Goal: Transaction & Acquisition: Purchase product/service

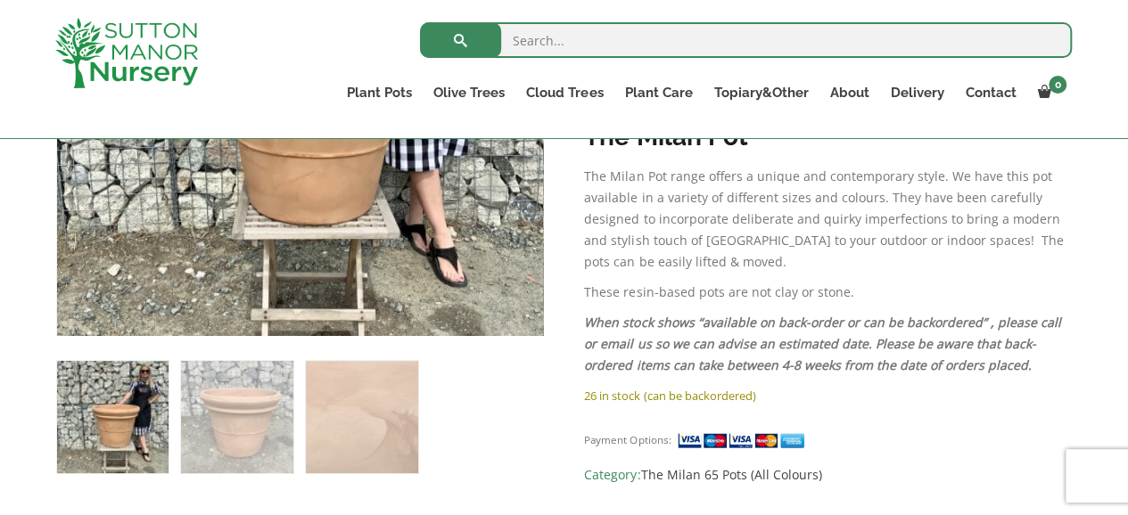
scroll to position [535, 0]
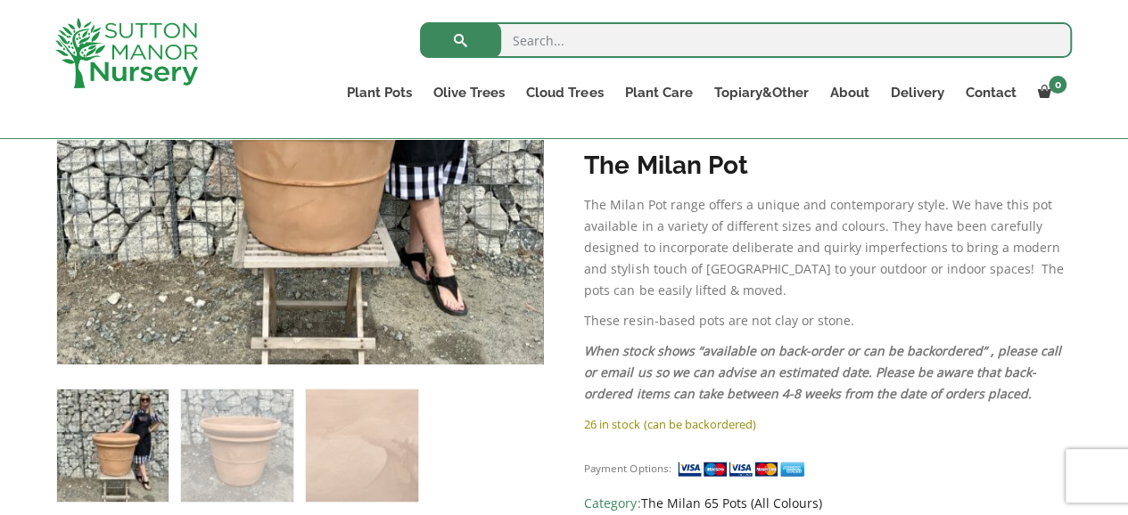
click at [789, 495] on link "The Milan 65 Pots (All Colours)" at bounding box center [730, 503] width 181 height 17
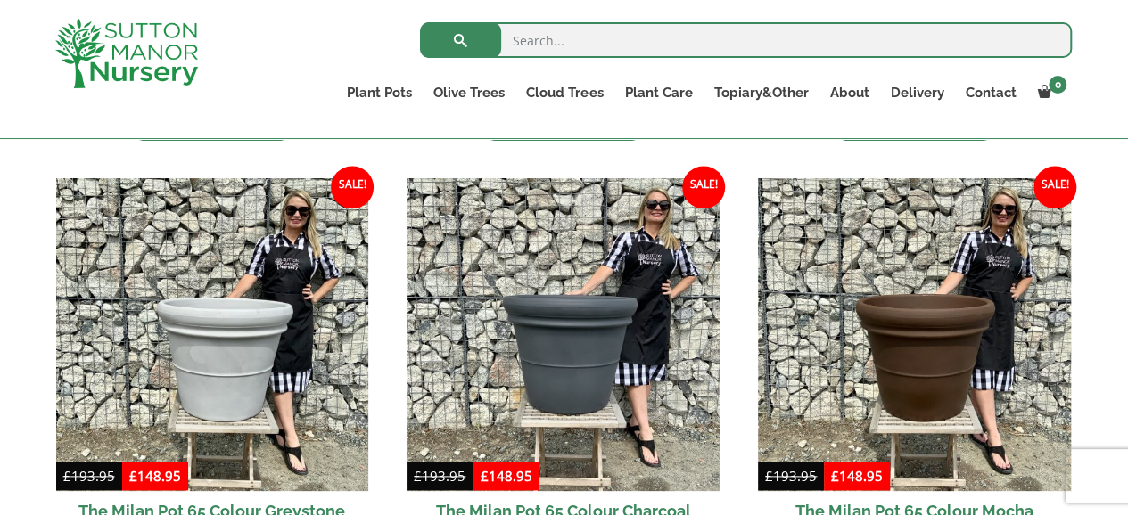
scroll to position [892, 0]
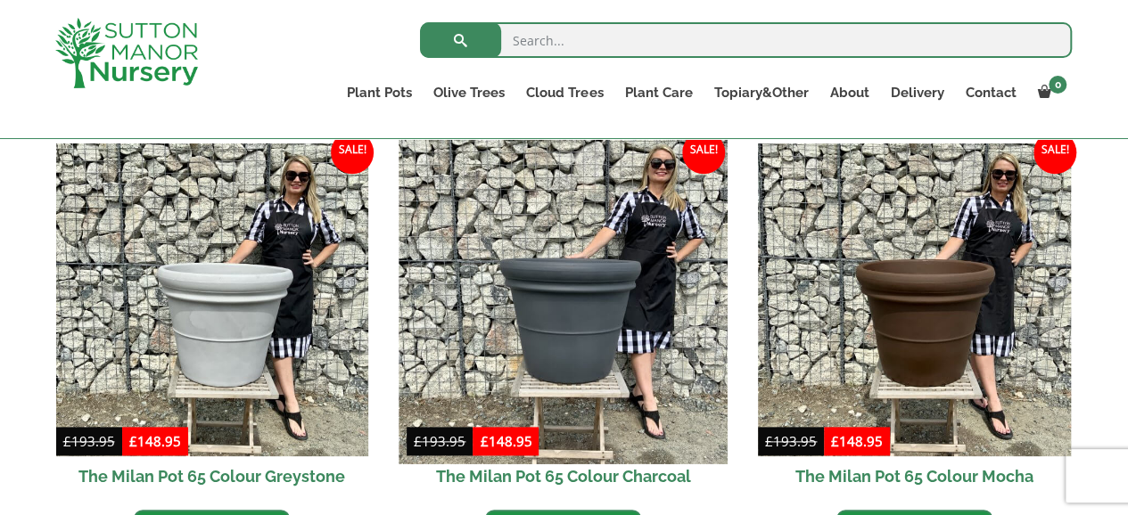
click at [590, 304] on img at bounding box center [564, 300] width 328 height 328
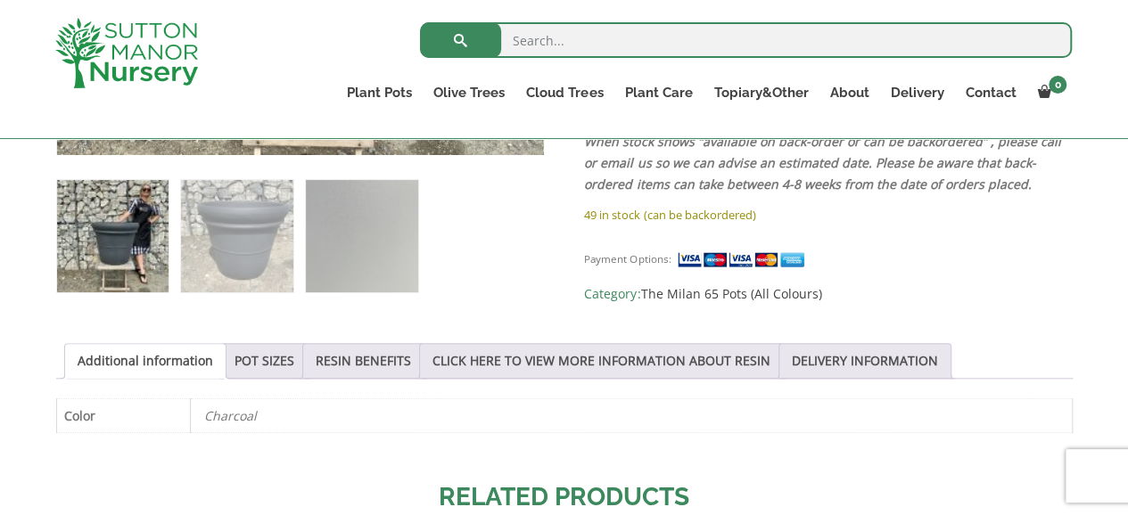
scroll to position [803, 0]
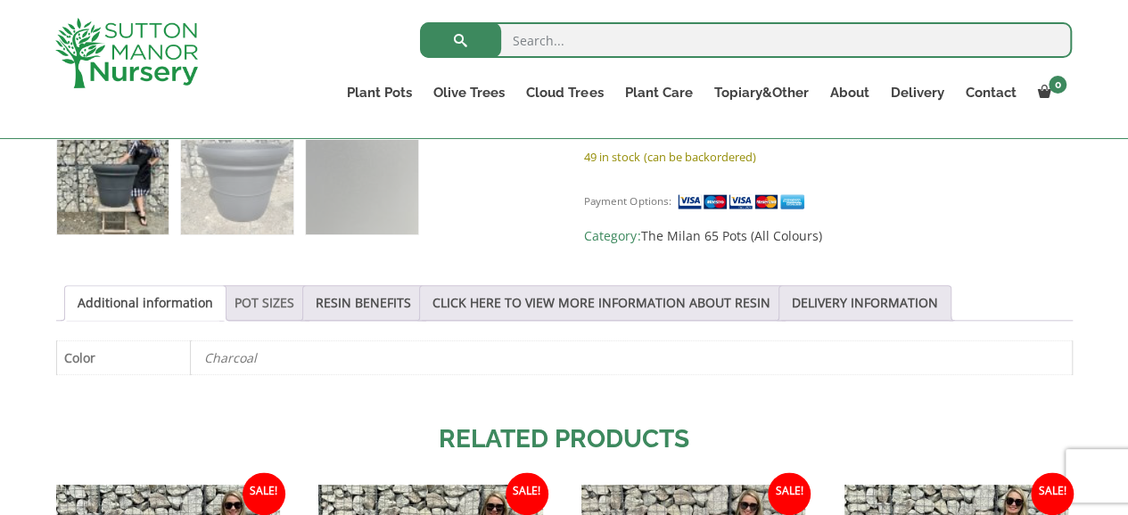
click at [259, 305] on link "POT SIZES" at bounding box center [265, 303] width 60 height 34
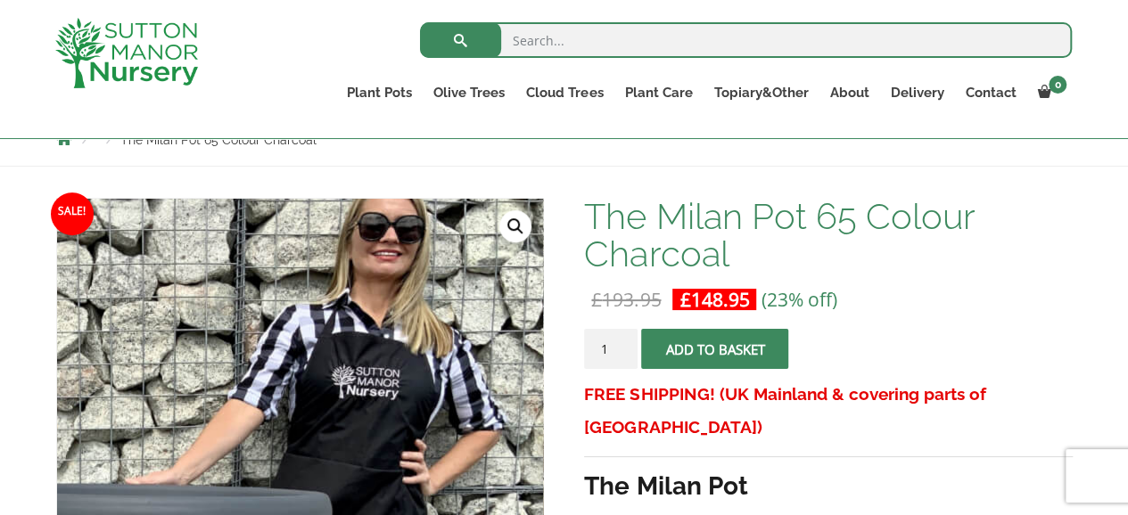
scroll to position [141, 0]
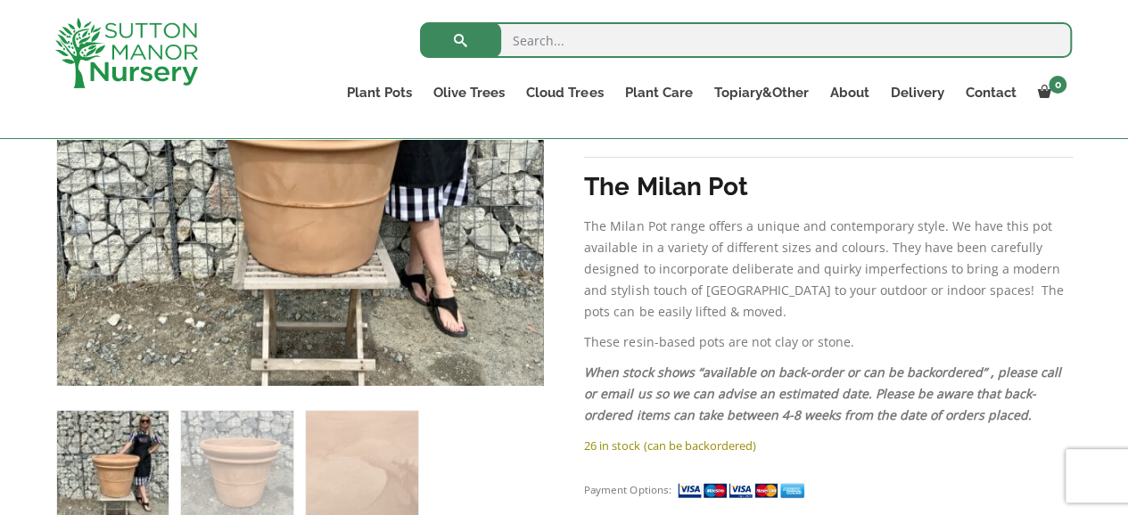
scroll to position [713, 0]
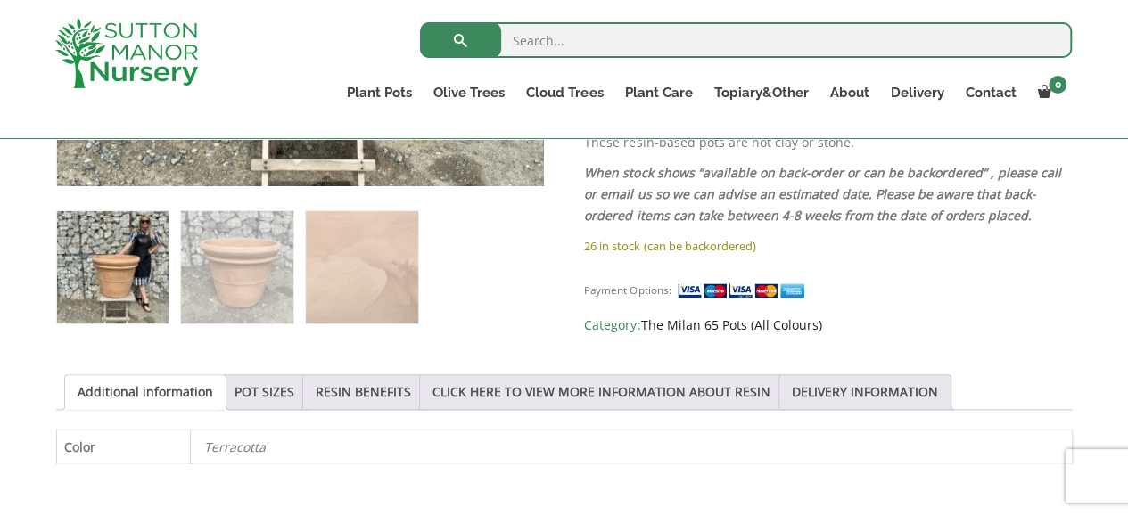
click at [790, 317] on link "The Milan 65 Pots (All Colours)" at bounding box center [730, 325] width 181 height 17
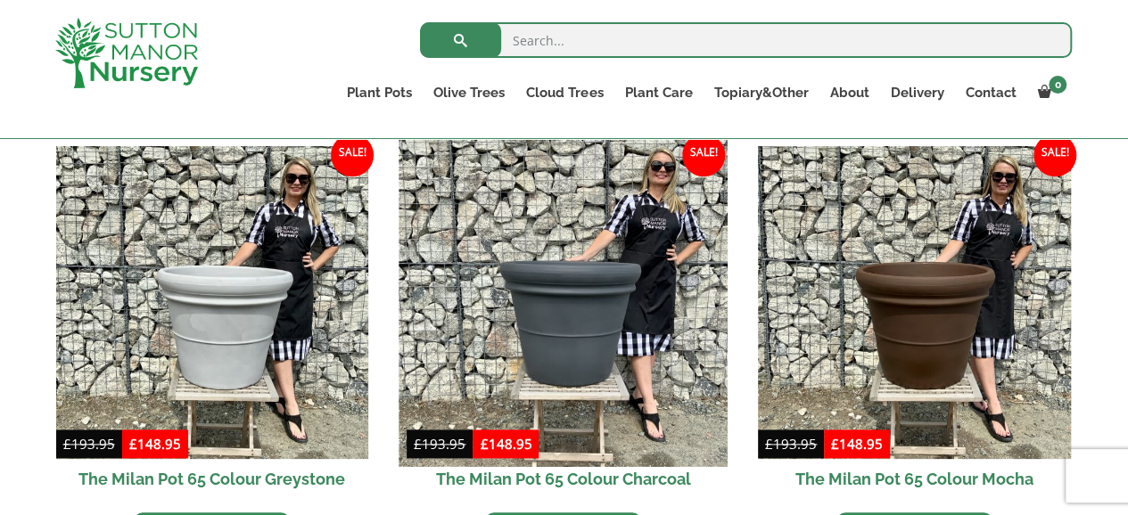
scroll to position [892, 0]
